Goal: Task Accomplishment & Management: Use online tool/utility

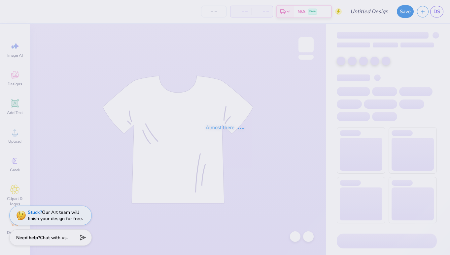
type input "[PERSON_NAME] : [US_STATE][GEOGRAPHIC_DATA], [GEOGRAPHIC_DATA]"
type input "24"
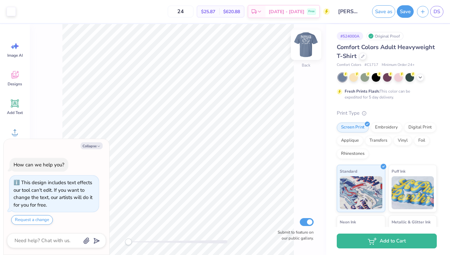
click at [303, 44] on img at bounding box center [306, 45] width 26 height 26
type textarea "x"
click at [421, 12] on icon "button" at bounding box center [423, 11] width 6 height 6
type textarea "x"
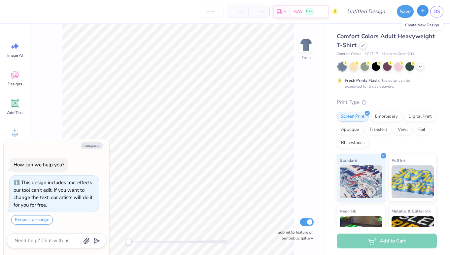
type textarea "x"
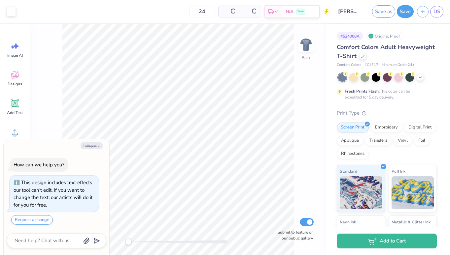
type textarea "x"
click at [193, 13] on input "24" at bounding box center [181, 12] width 26 height 12
type input "60"
type textarea "x"
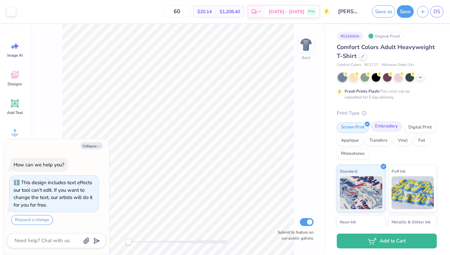
type input "60"
click at [388, 125] on div "Embroidery" at bounding box center [386, 127] width 31 height 10
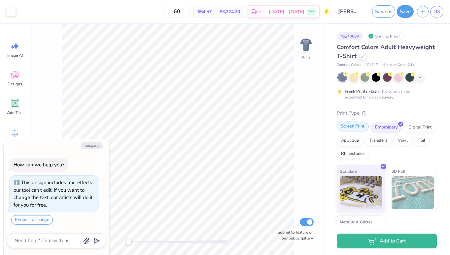
click at [357, 126] on div "Screen Print" at bounding box center [353, 127] width 32 height 10
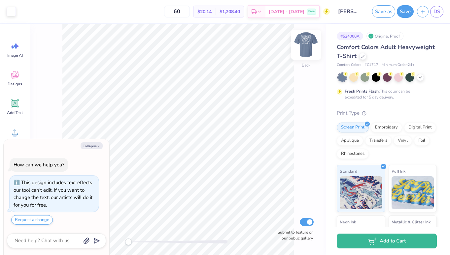
click at [305, 44] on img at bounding box center [306, 45] width 26 height 26
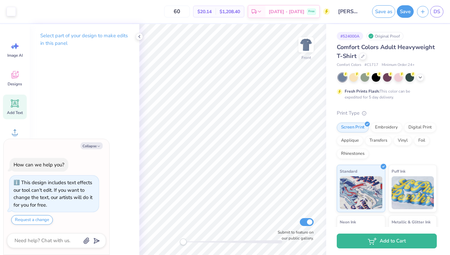
click at [12, 103] on icon at bounding box center [15, 104] width 6 height 6
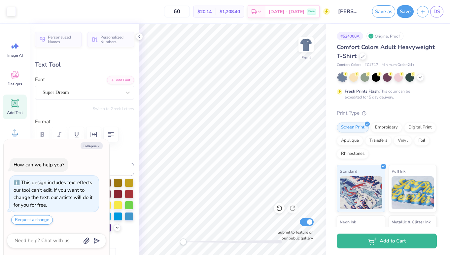
type textarea "x"
type input "2.81"
type input "0.43"
type input "12.45"
type textarea "x"
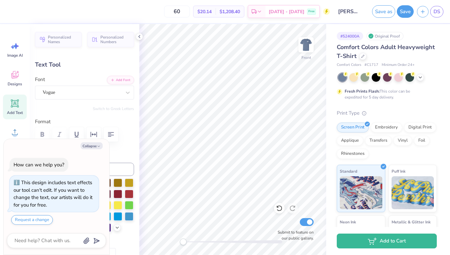
type input "9.13"
type input "0.51"
type input "12.03"
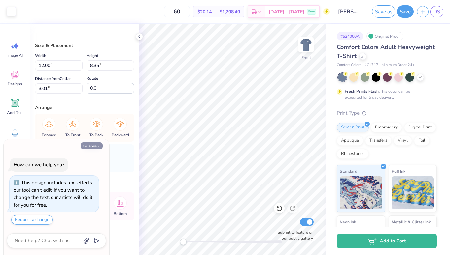
click at [96, 146] on button "Collapse" at bounding box center [92, 146] width 22 height 7
type textarea "x"
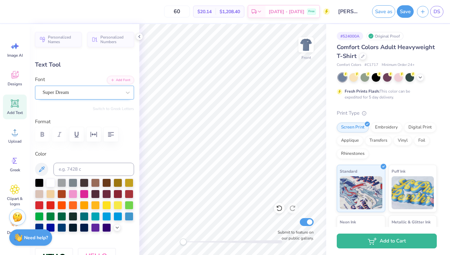
click at [108, 97] on div "Super Dream" at bounding box center [82, 92] width 80 height 10
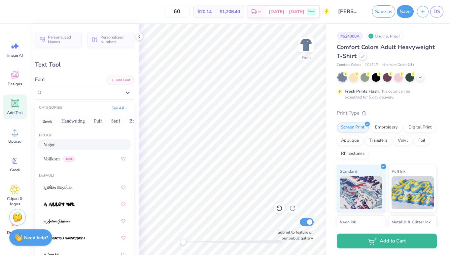
click at [74, 144] on div "Vogue" at bounding box center [85, 144] width 82 height 7
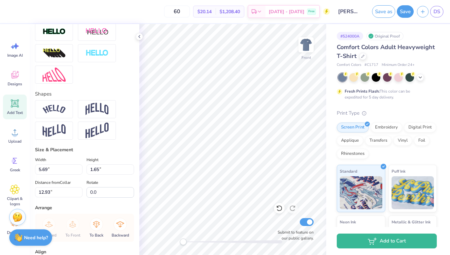
scroll to position [289, 0]
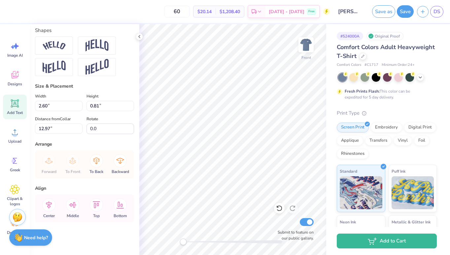
type input "2.60"
type input "0.81"
type input "12.97"
type input "1.26"
type input "0.39"
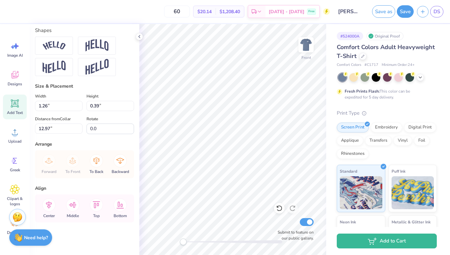
type input "2.03"
type input "0.63"
type input "12.88"
type input "2.81"
type input "0.43"
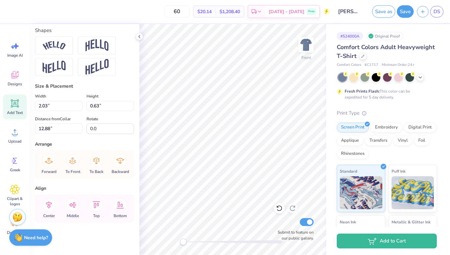
type input "12.45"
type input "4.10"
type input "0.63"
type input "2.03"
type input "12.88"
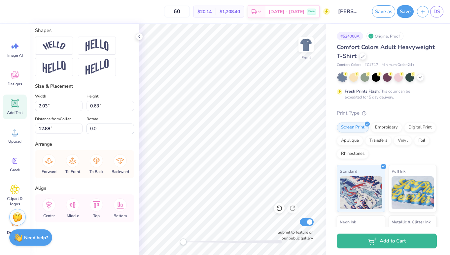
type input "4.10"
type input "12.57"
type input "2.03"
type input "12.56"
type input "4.10"
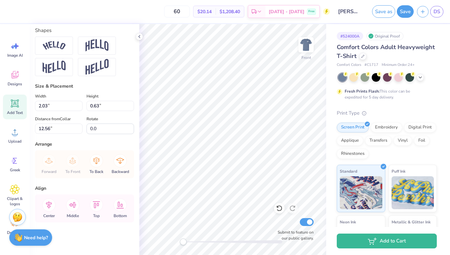
type input "12.57"
type input "2.03"
type input "12.56"
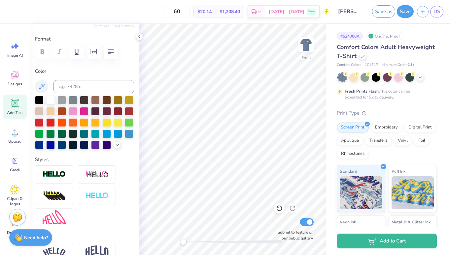
scroll to position [0, 0]
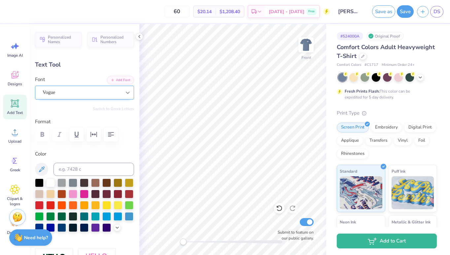
type textarea "2025"
type input "9.13"
type input "0.51"
type input "12.03"
type input "10.43"
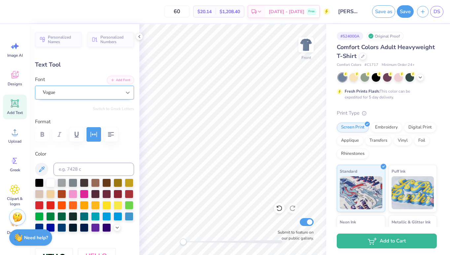
type input "0.58"
type input "11.66"
click at [139, 35] on icon at bounding box center [139, 36] width 5 height 5
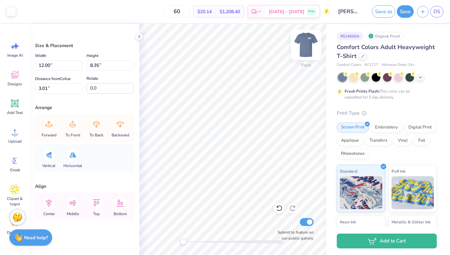
click at [308, 46] on img at bounding box center [306, 45] width 26 height 26
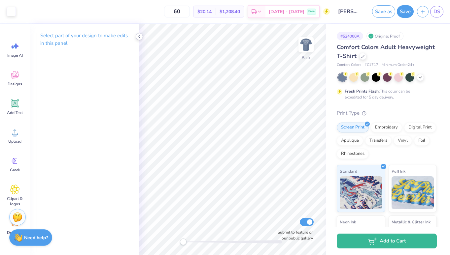
click at [138, 37] on icon at bounding box center [139, 36] width 5 height 5
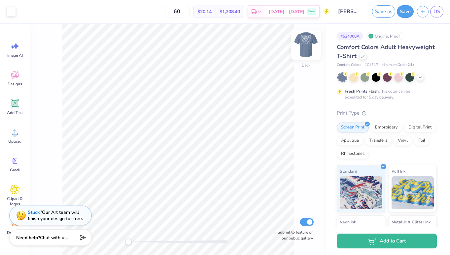
click at [306, 45] on img at bounding box center [306, 45] width 26 height 26
click at [303, 46] on img at bounding box center [306, 45] width 26 height 26
click at [303, 46] on img at bounding box center [305, 44] width 13 height 13
